Goal: Information Seeking & Learning: Find specific page/section

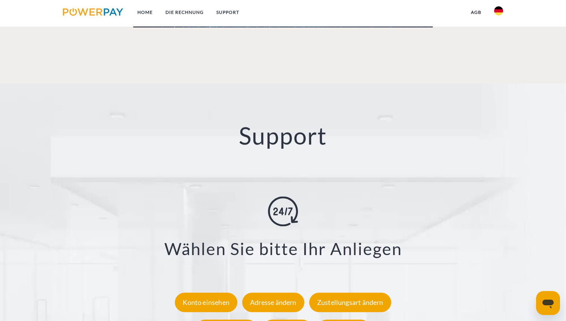
scroll to position [1397, 0]
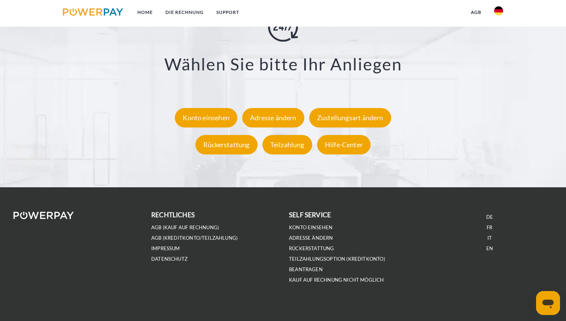
click at [497, 3] on ul at bounding box center [498, 13] width 22 height 26
click at [497, 15] on img at bounding box center [498, 10] width 9 height 9
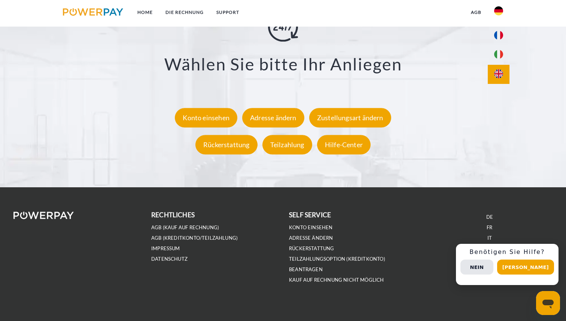
click at [497, 73] on img at bounding box center [498, 73] width 9 height 9
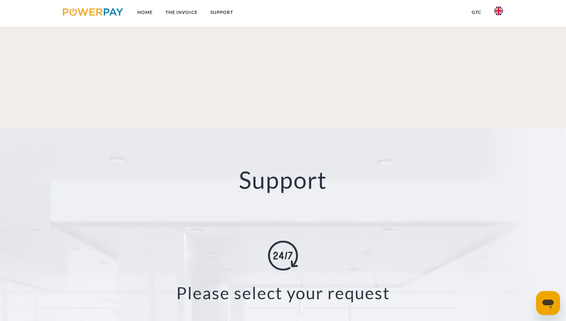
scroll to position [1364, 0]
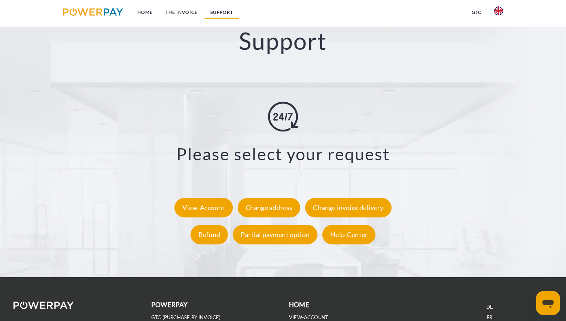
click at [222, 13] on link "Support" at bounding box center [222, 12] width 36 height 13
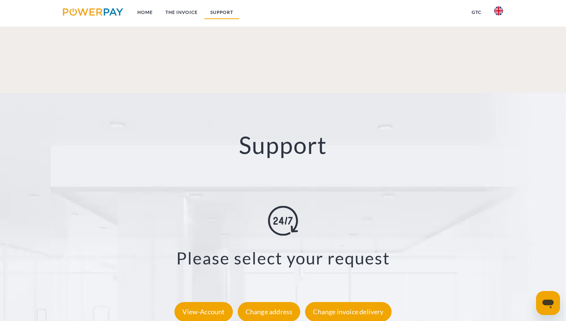
scroll to position [1259, 0]
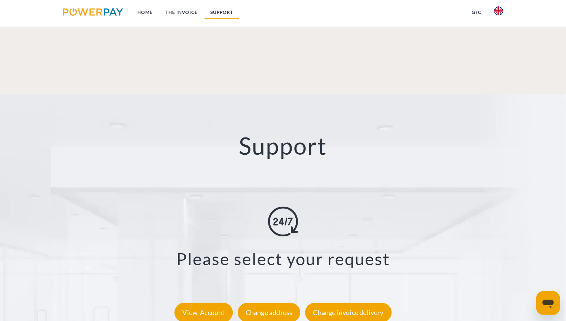
click at [222, 13] on link "Support" at bounding box center [222, 12] width 36 height 13
